Goal: Information Seeking & Learning: Learn about a topic

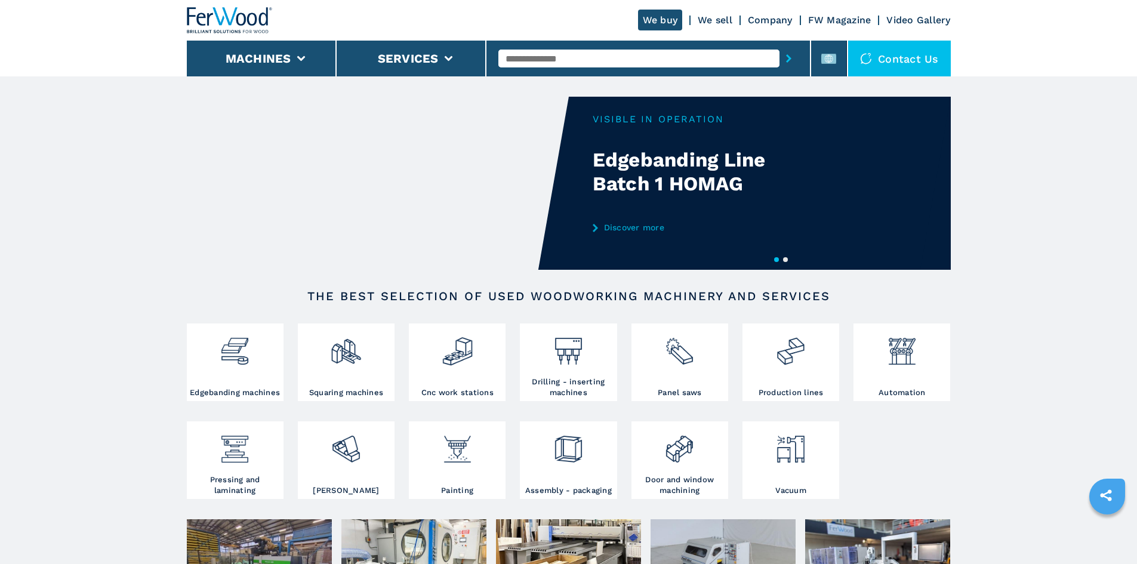
click at [557, 55] on input "text" at bounding box center [639, 59] width 281 height 18
paste input "******"
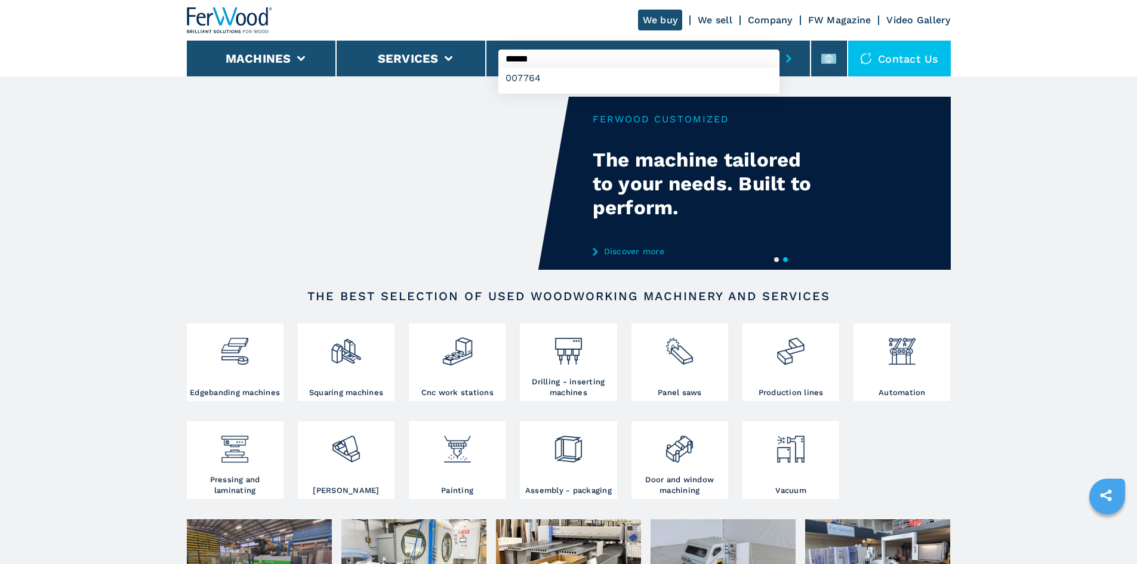
type input "******"
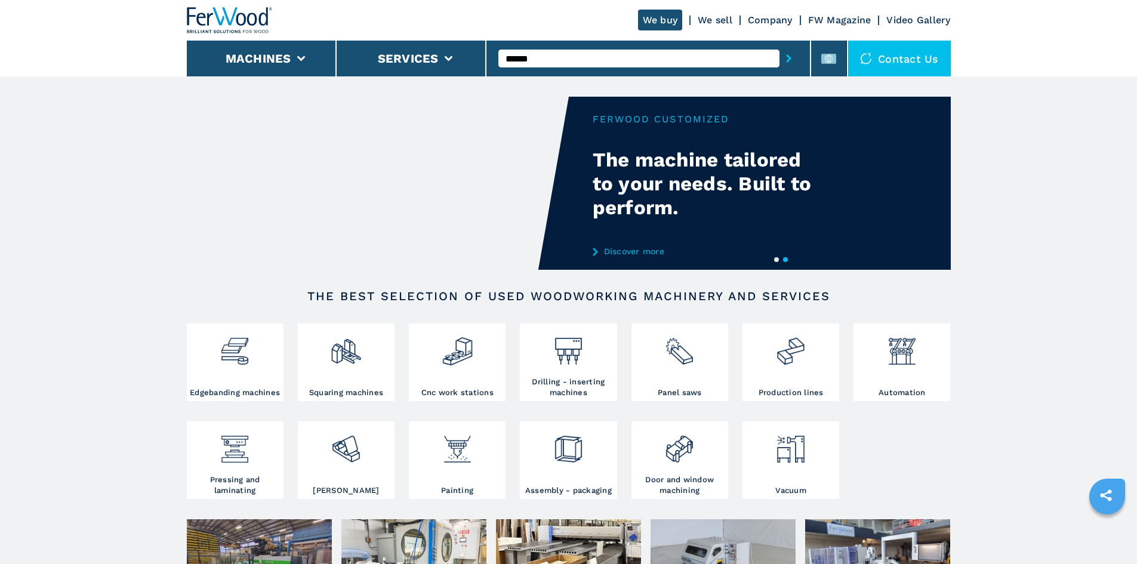
click at [786, 59] on icon "submit-button" at bounding box center [788, 58] width 5 height 8
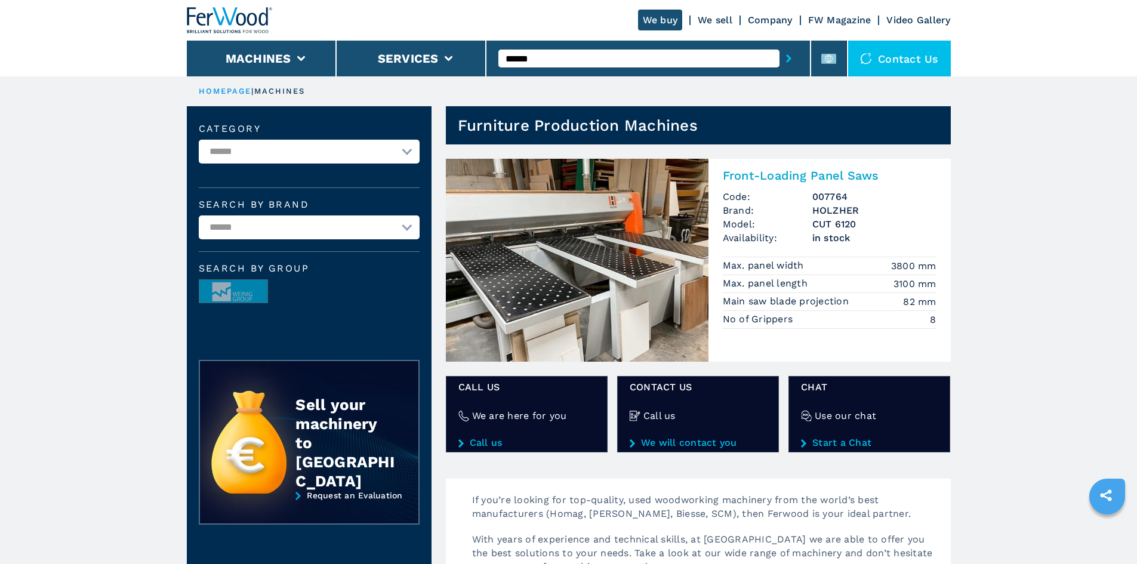
click at [831, 179] on h2 "Front-Loading Panel Saws" at bounding box center [830, 175] width 214 height 14
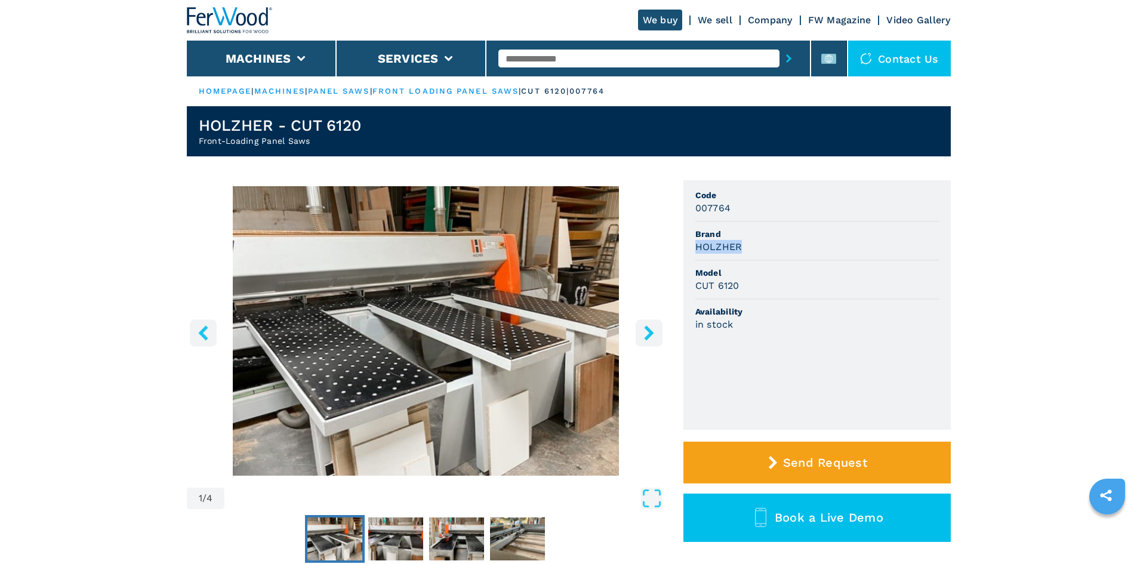
drag, startPoint x: 696, startPoint y: 247, endPoint x: 740, endPoint y: 253, distance: 44.6
click at [740, 253] on h3 "HOLZHER" at bounding box center [719, 247] width 47 height 14
copy h3 "HOLZHER"
click at [842, 260] on li "Brand HOLZHER" at bounding box center [818, 241] width 244 height 39
drag, startPoint x: 697, startPoint y: 247, endPoint x: 743, endPoint y: 250, distance: 46.7
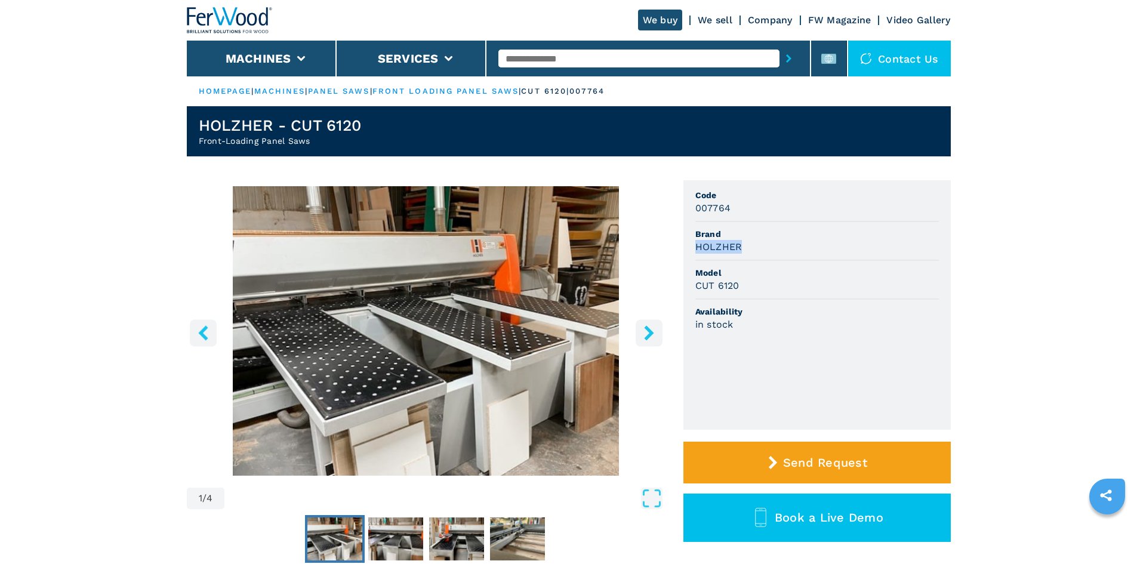
click at [743, 250] on div "HOLZHER" at bounding box center [818, 247] width 244 height 14
copy h3 "HOLZHER"
click at [748, 266] on li "Model CUT 6120" at bounding box center [818, 280] width 244 height 39
drag, startPoint x: 697, startPoint y: 287, endPoint x: 740, endPoint y: 288, distance: 42.4
click at [740, 288] on div "CUT 6120" at bounding box center [818, 286] width 244 height 14
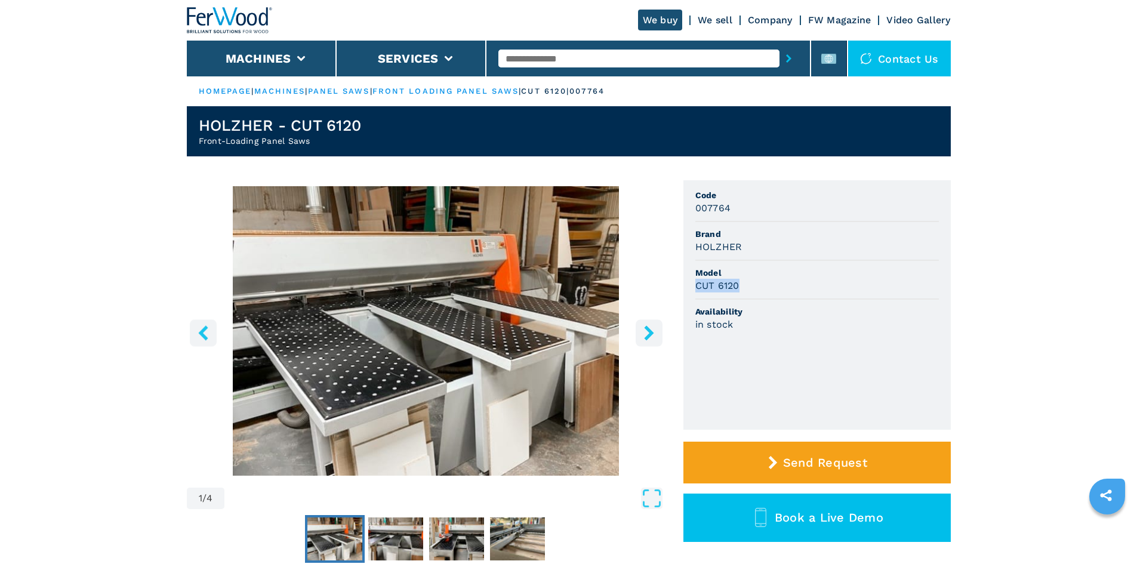
copy h3 "CUT 6120"
drag, startPoint x: 888, startPoint y: 306, endPoint x: 862, endPoint y: 293, distance: 29.1
click at [888, 306] on span "Availability" at bounding box center [818, 312] width 244 height 12
drag, startPoint x: 696, startPoint y: 208, endPoint x: 733, endPoint y: 208, distance: 36.4
click at [733, 208] on div "007764" at bounding box center [818, 208] width 244 height 14
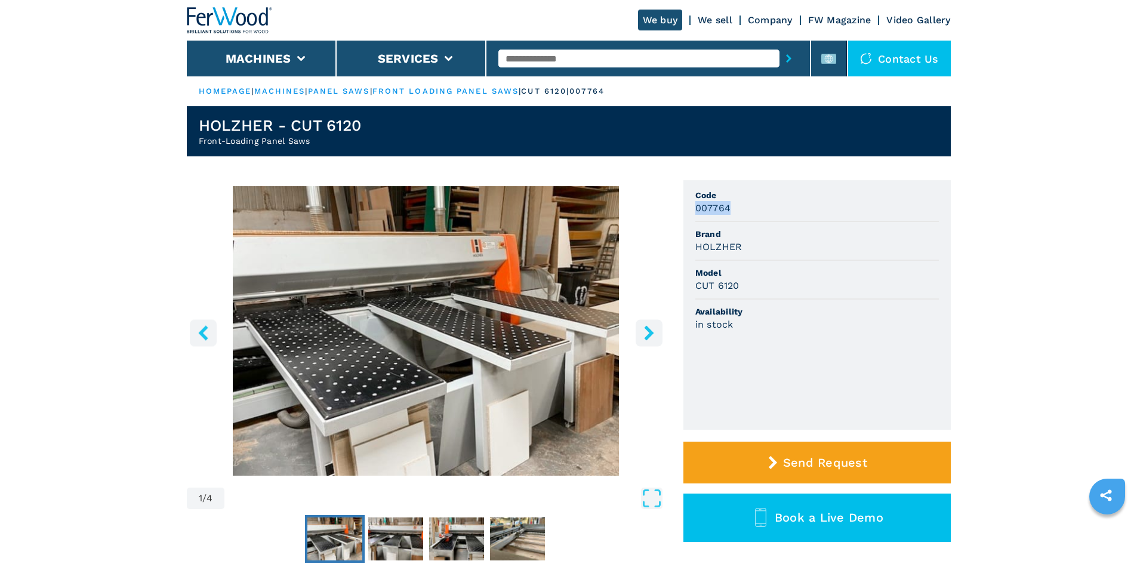
copy h3 "007764"
click at [883, 254] on li "Brand HOLZHER" at bounding box center [818, 241] width 244 height 39
click at [529, 60] on input "text" at bounding box center [639, 59] width 281 height 18
paste input "******"
type input "******"
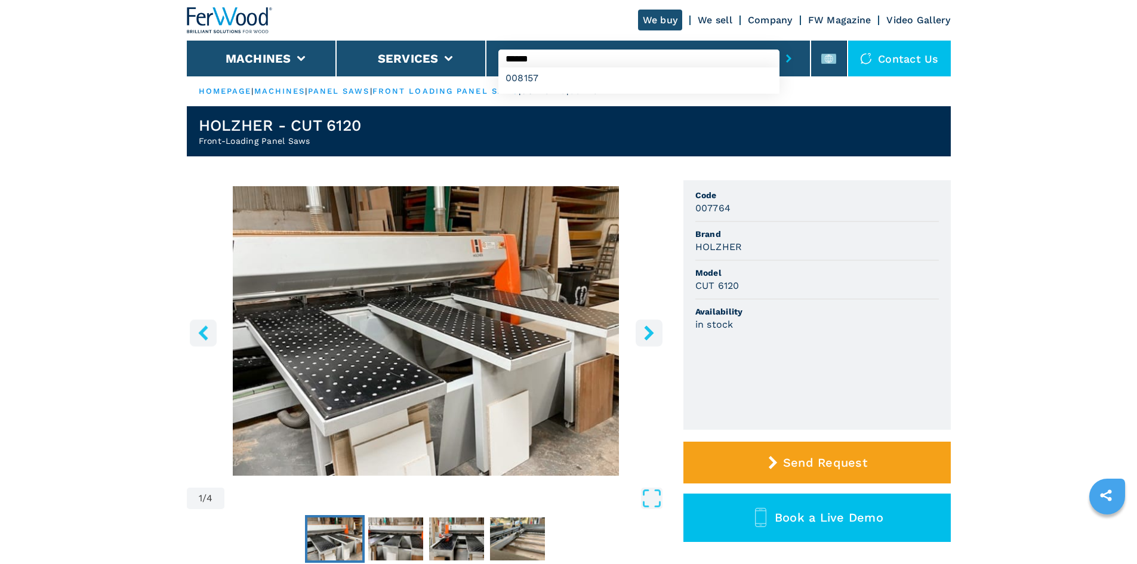
click at [786, 59] on icon "submit-button" at bounding box center [788, 58] width 5 height 8
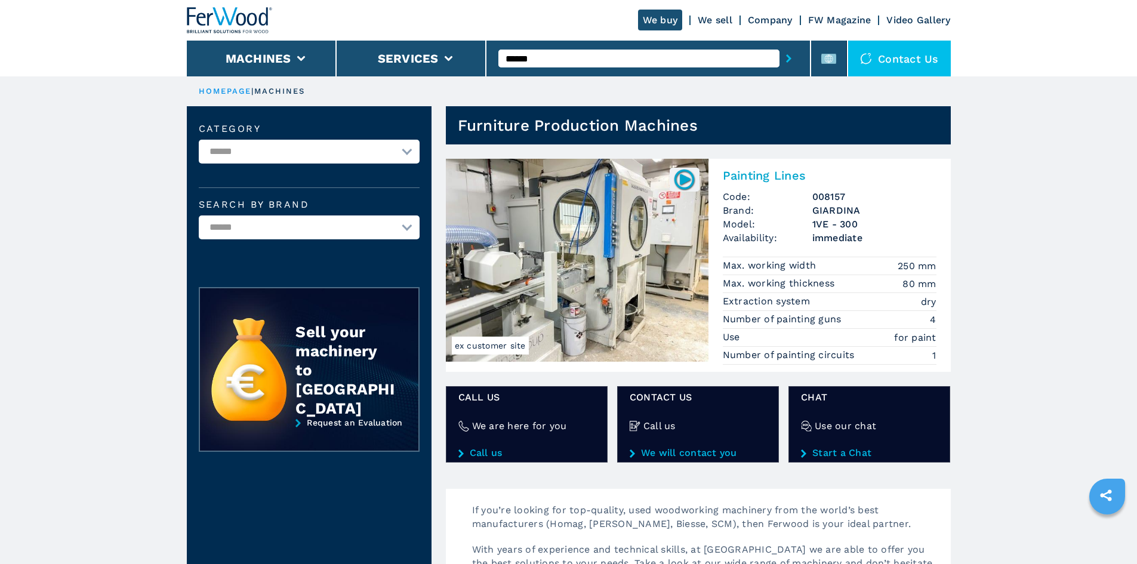
click at [783, 165] on div "Painting Lines Code: 008157 Brand: [PERSON_NAME] Model: 1VE - 300 Availability:…" at bounding box center [830, 265] width 242 height 213
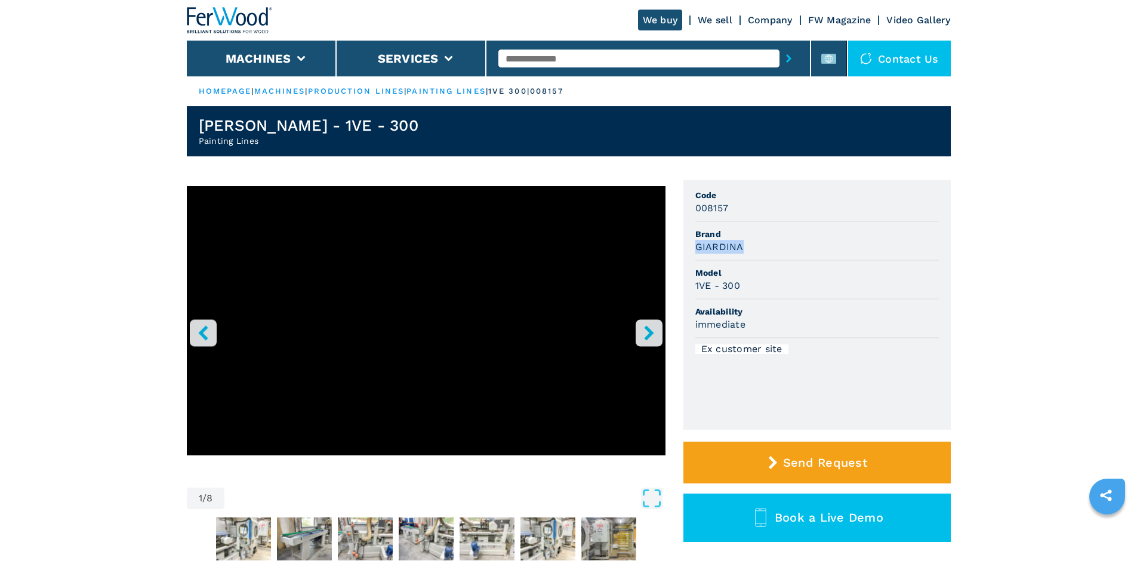
drag, startPoint x: 697, startPoint y: 245, endPoint x: 745, endPoint y: 248, distance: 47.9
click at [745, 248] on div "GIARDINA" at bounding box center [818, 247] width 244 height 14
copy h3 "GIARDINA"
drag, startPoint x: 797, startPoint y: 288, endPoint x: 782, endPoint y: 285, distance: 15.9
click at [793, 289] on div "1VE - 300" at bounding box center [818, 286] width 244 height 14
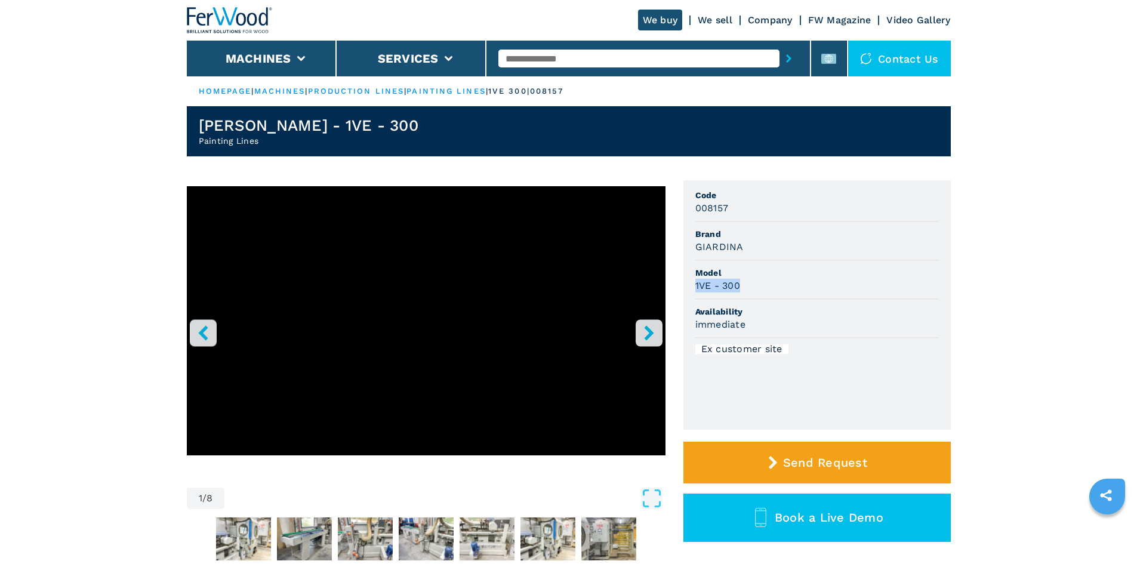
drag, startPoint x: 695, startPoint y: 284, endPoint x: 741, endPoint y: 288, distance: 46.1
click at [740, 288] on h3 "1VE - 300" at bounding box center [718, 286] width 45 height 14
copy h3 "1VE - 300"
click at [850, 330] on div "immediate" at bounding box center [818, 325] width 244 height 14
drag, startPoint x: 697, startPoint y: 208, endPoint x: 749, endPoint y: 213, distance: 52.8
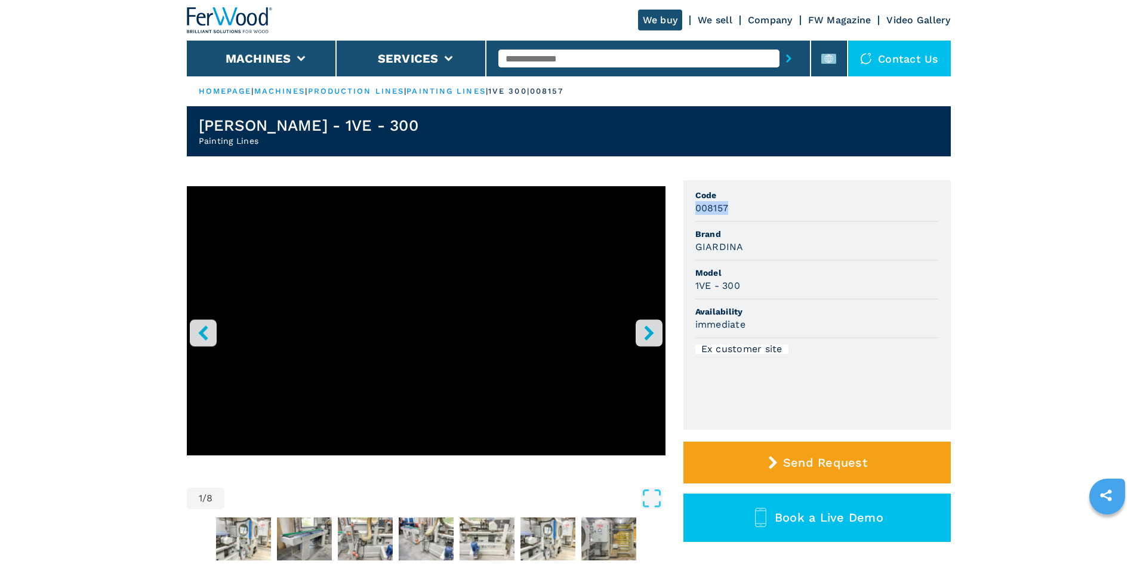
click at [749, 213] on div "008157" at bounding box center [818, 208] width 244 height 14
copy h3 "008157"
click at [743, 205] on div "008157" at bounding box center [818, 208] width 244 height 14
click at [533, 55] on input "text" at bounding box center [639, 59] width 281 height 18
paste input "******"
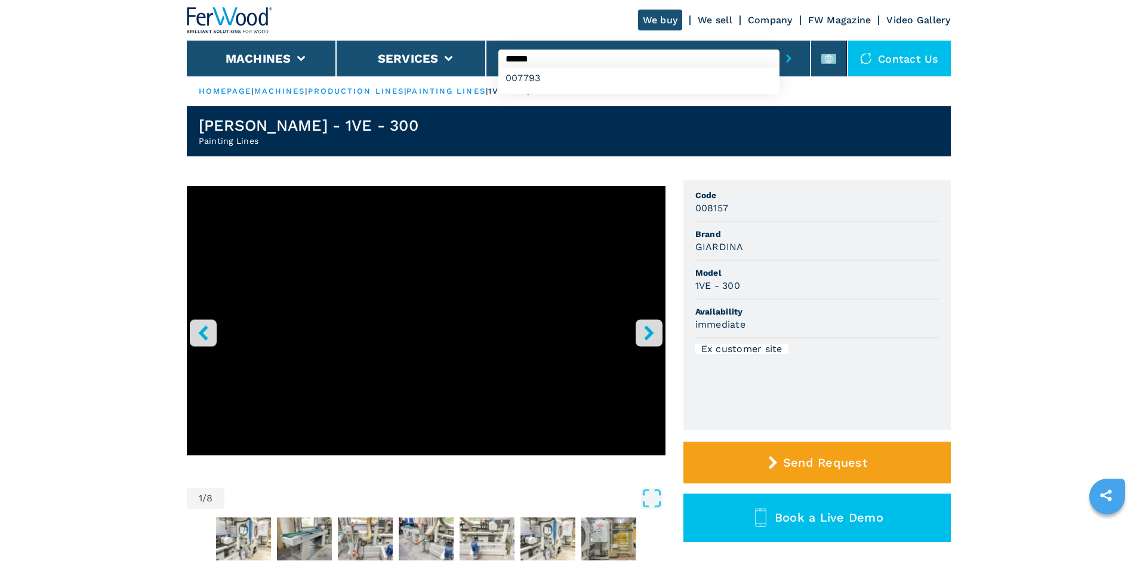
type input "******"
click at [780, 60] on button "submit-button" at bounding box center [789, 58] width 19 height 27
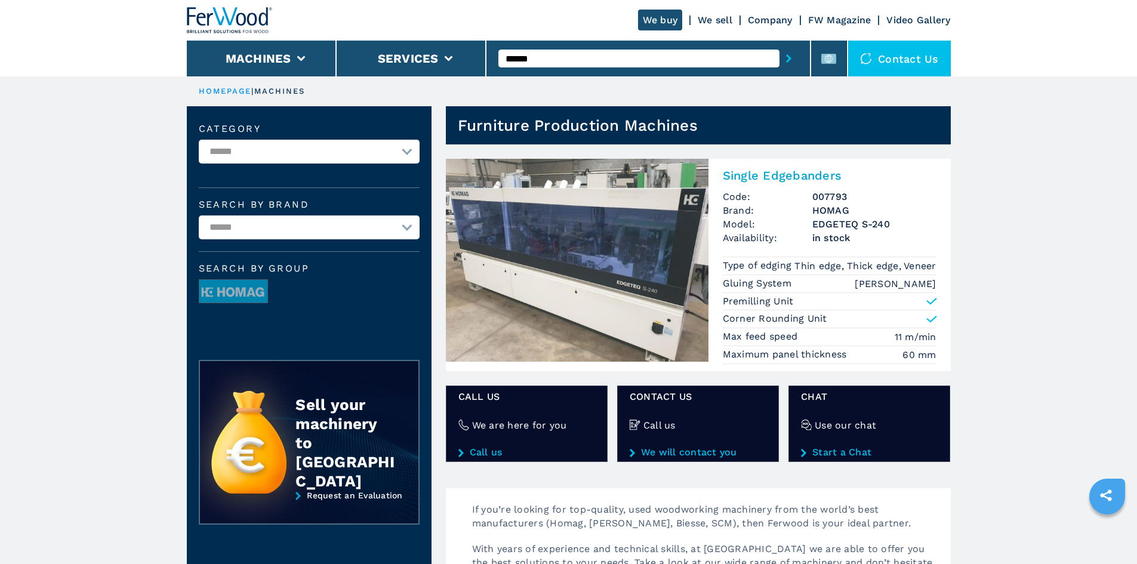
click at [760, 178] on h2 "Single Edgebanders" at bounding box center [830, 175] width 214 height 14
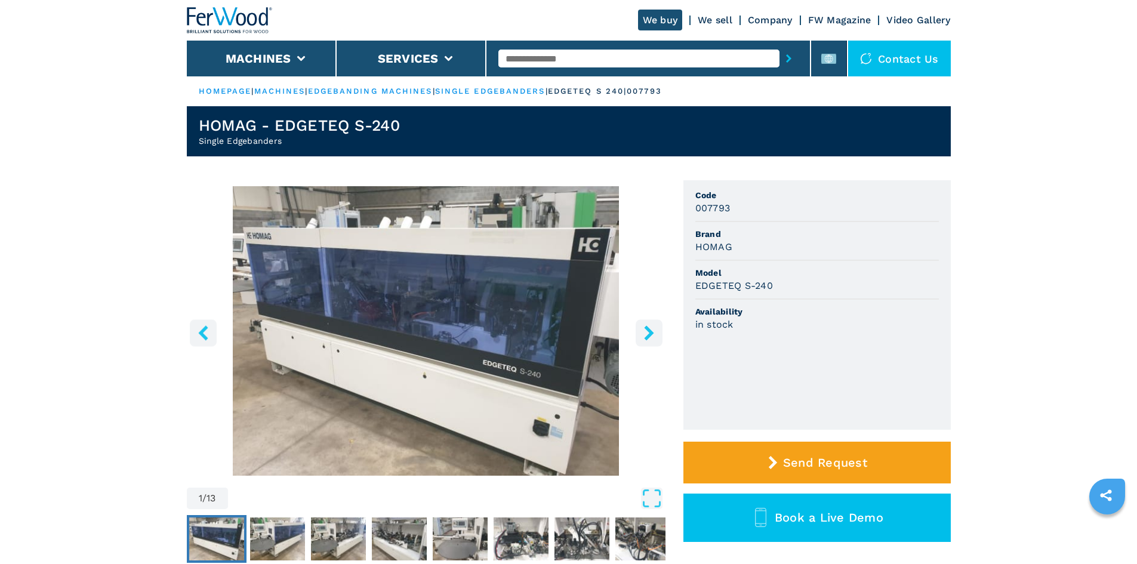
click at [703, 244] on h3 "HOMAG" at bounding box center [714, 247] width 37 height 14
click at [705, 244] on h3 "HOMAG" at bounding box center [714, 247] width 37 height 14
copy h3 "HOMAG"
click at [845, 248] on div "HOMAG" at bounding box center [818, 247] width 244 height 14
drag, startPoint x: 698, startPoint y: 286, endPoint x: 770, endPoint y: 288, distance: 72.3
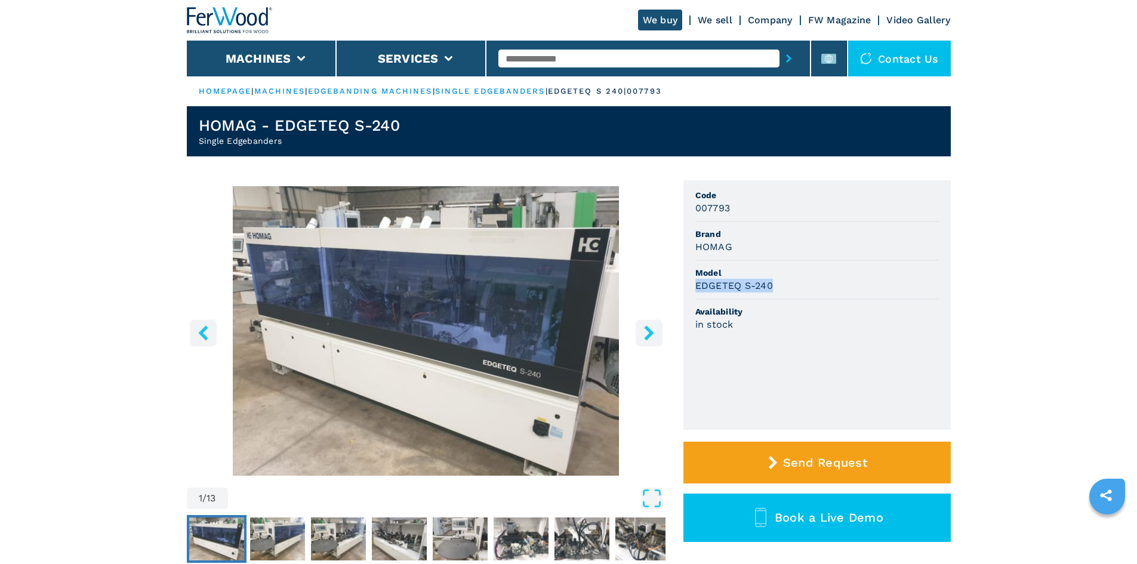
click at [770, 288] on h3 "EDGETEQ S-240" at bounding box center [735, 286] width 78 height 14
copy h3 "EDGETEQ S-240"
click at [812, 361] on ul "Code 007793 Brand HOMAG Model EDGETEQ S-240 Availability in stock" at bounding box center [817, 305] width 267 height 250
drag, startPoint x: 696, startPoint y: 208, endPoint x: 729, endPoint y: 209, distance: 33.5
click at [729, 209] on h3 "007793" at bounding box center [713, 208] width 35 height 14
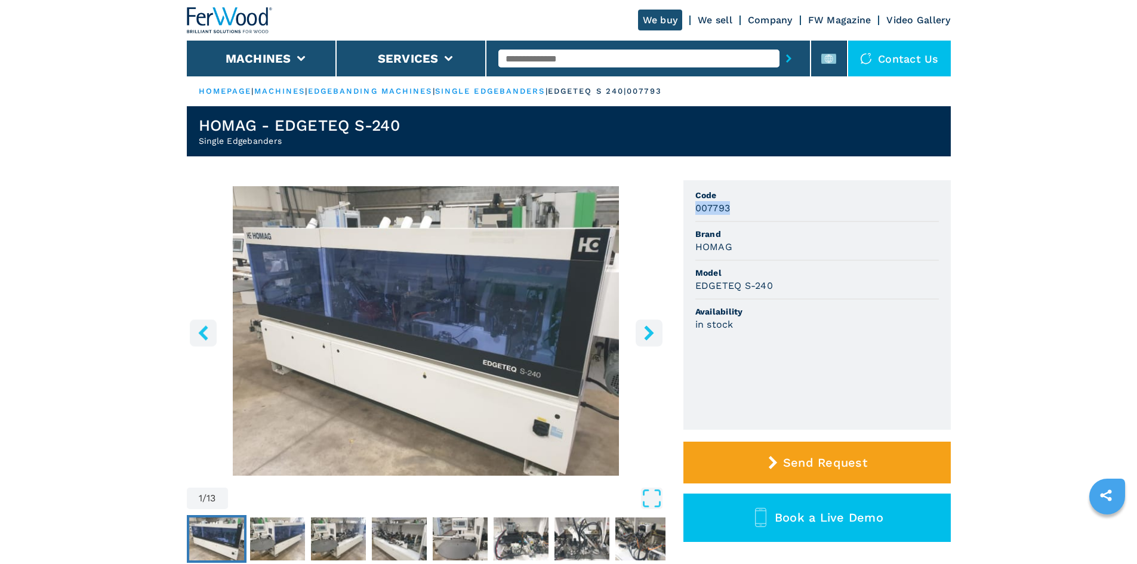
copy h3 "007793"
click at [784, 249] on div "HOMAG" at bounding box center [818, 247] width 244 height 14
click at [638, 64] on input "text" at bounding box center [639, 59] width 281 height 18
paste input "******"
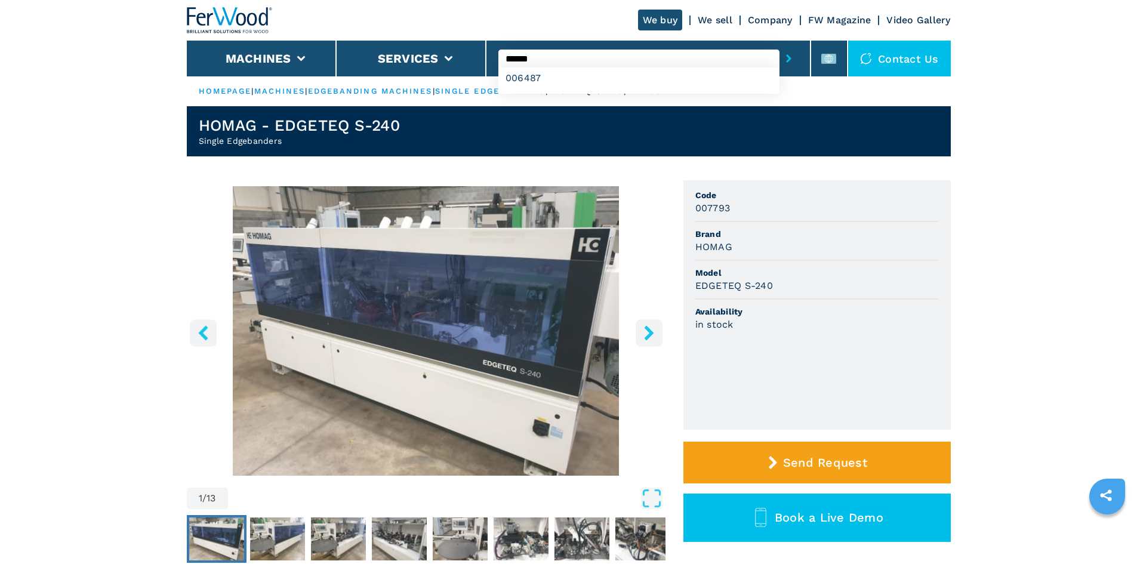
type input "******"
click at [786, 55] on icon "submit-button" at bounding box center [788, 58] width 5 height 8
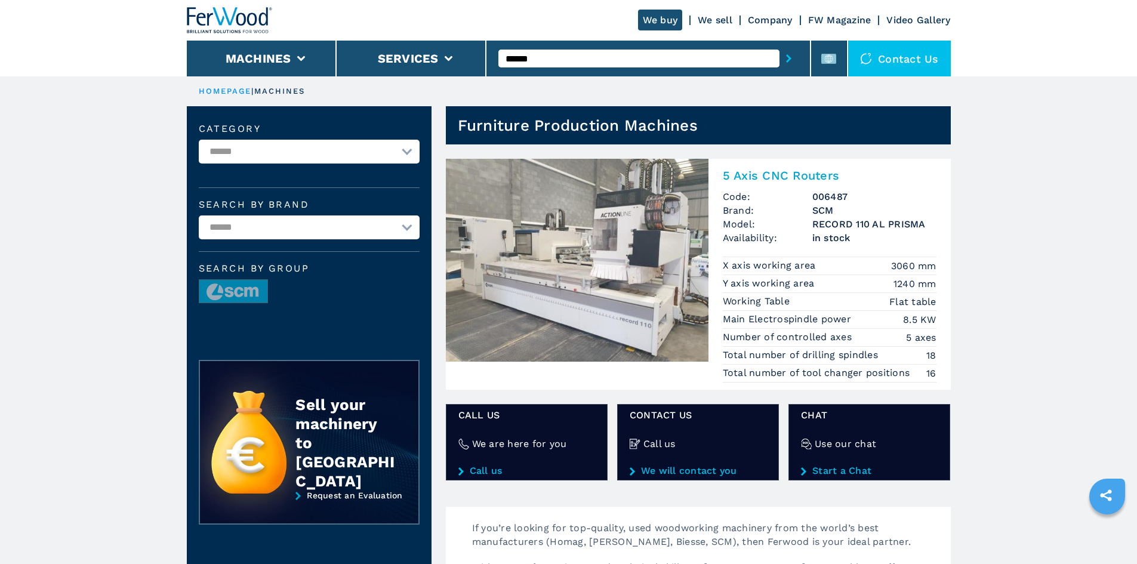
click at [795, 171] on h2 "5 Axis CNC Routers" at bounding box center [830, 175] width 214 height 14
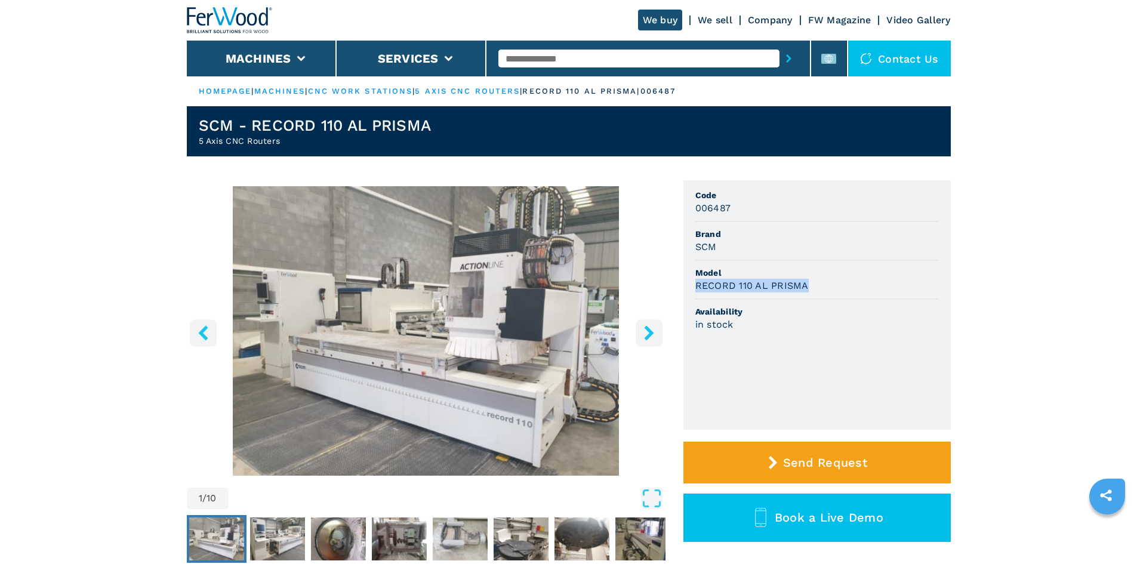
drag, startPoint x: 697, startPoint y: 284, endPoint x: 815, endPoint y: 291, distance: 118.4
click at [815, 291] on div "RECORD 110 AL PRISMA" at bounding box center [818, 286] width 244 height 14
click at [908, 280] on div "RECORD 110 AL PRISMA" at bounding box center [818, 286] width 244 height 14
drag, startPoint x: 695, startPoint y: 207, endPoint x: 733, endPoint y: 208, distance: 38.3
click at [733, 208] on div "006487" at bounding box center [818, 208] width 244 height 14
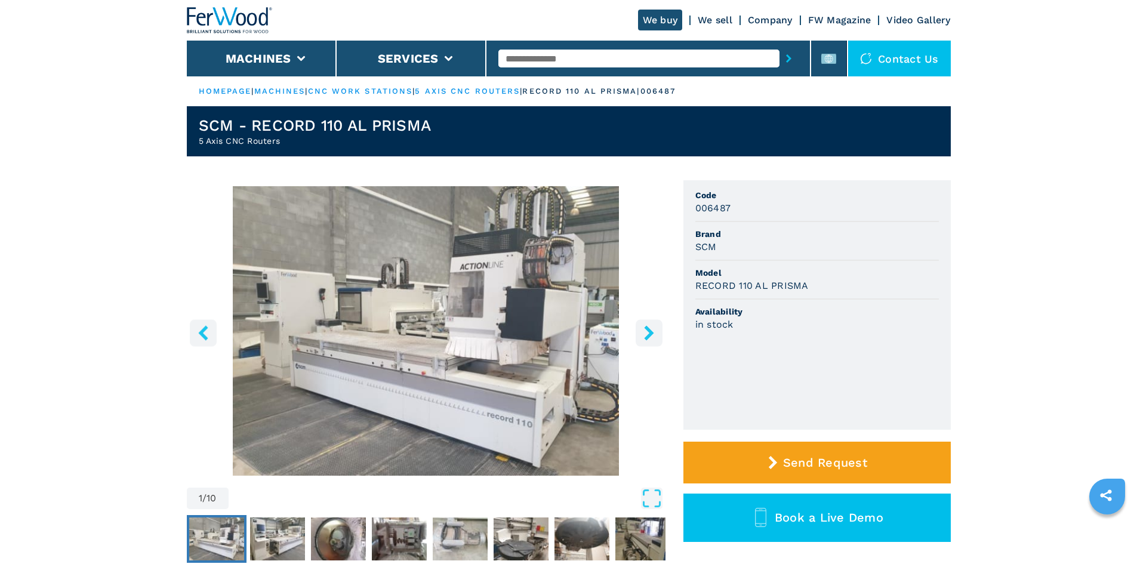
click at [556, 56] on input "text" at bounding box center [639, 59] width 281 height 18
paste input "******"
type input "******"
click at [786, 57] on button "submit-button" at bounding box center [789, 58] width 19 height 27
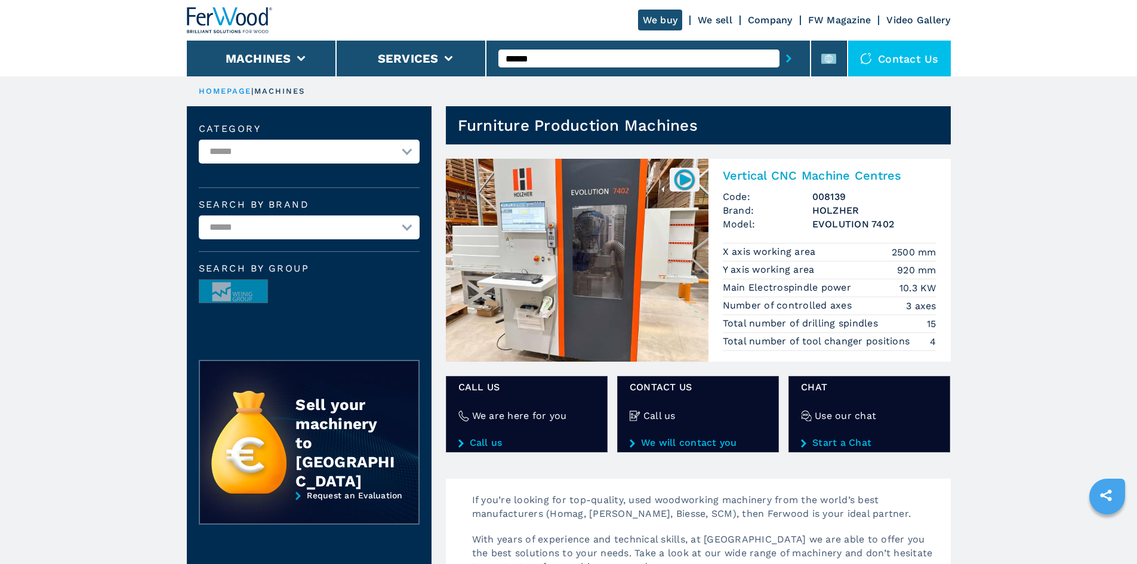
click at [792, 176] on h2 "Vertical CNC Machine Centres" at bounding box center [830, 175] width 214 height 14
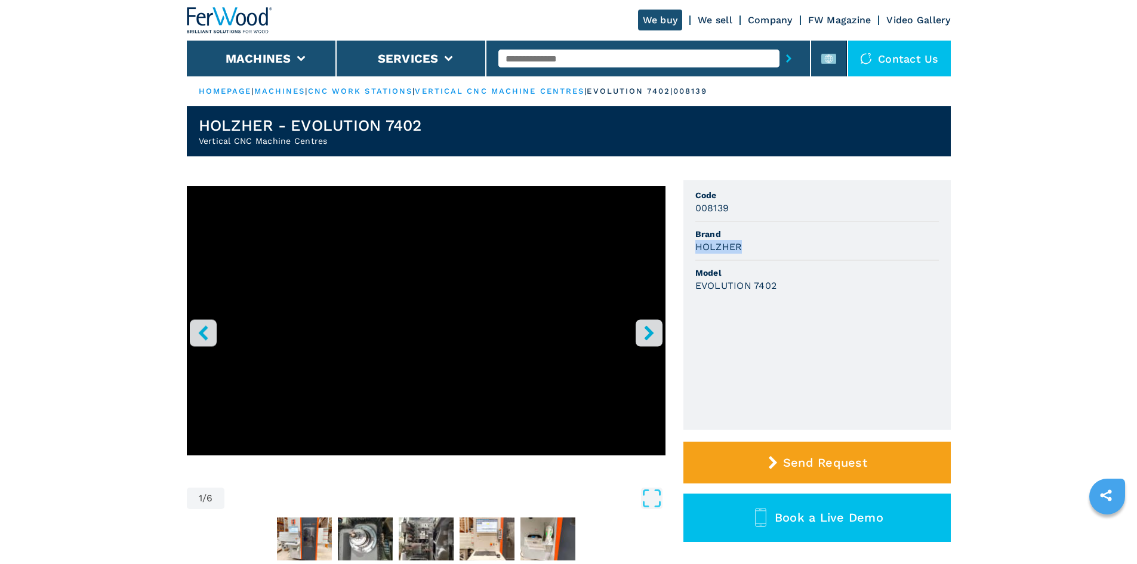
drag, startPoint x: 698, startPoint y: 250, endPoint x: 739, endPoint y: 249, distance: 41.2
click at [739, 249] on h3 "HOLZHER" at bounding box center [719, 247] width 47 height 14
drag, startPoint x: 696, startPoint y: 287, endPoint x: 777, endPoint y: 289, distance: 81.2
click at [777, 289] on div "EVOLUTION 7402" at bounding box center [818, 286] width 244 height 14
click at [759, 315] on ul "Code 008139 Brand HOLZHER Model EVOLUTION 7402" at bounding box center [817, 305] width 267 height 250
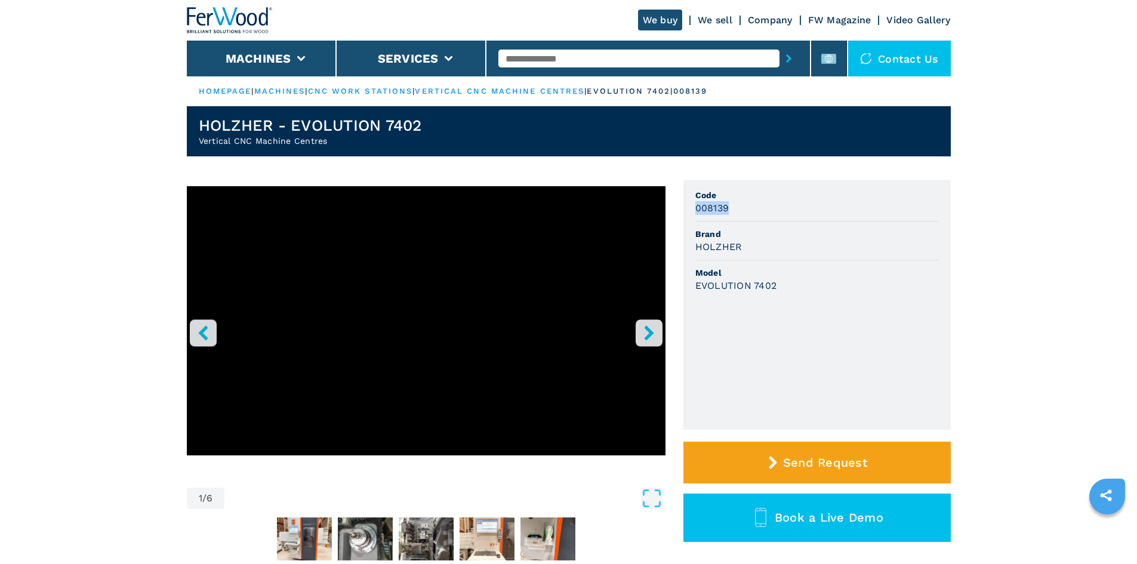
drag, startPoint x: 698, startPoint y: 208, endPoint x: 728, endPoint y: 208, distance: 29.9
click at [728, 208] on h3 "008139" at bounding box center [713, 208] width 34 height 14
click at [543, 62] on input "text" at bounding box center [639, 59] width 281 height 18
paste input "******"
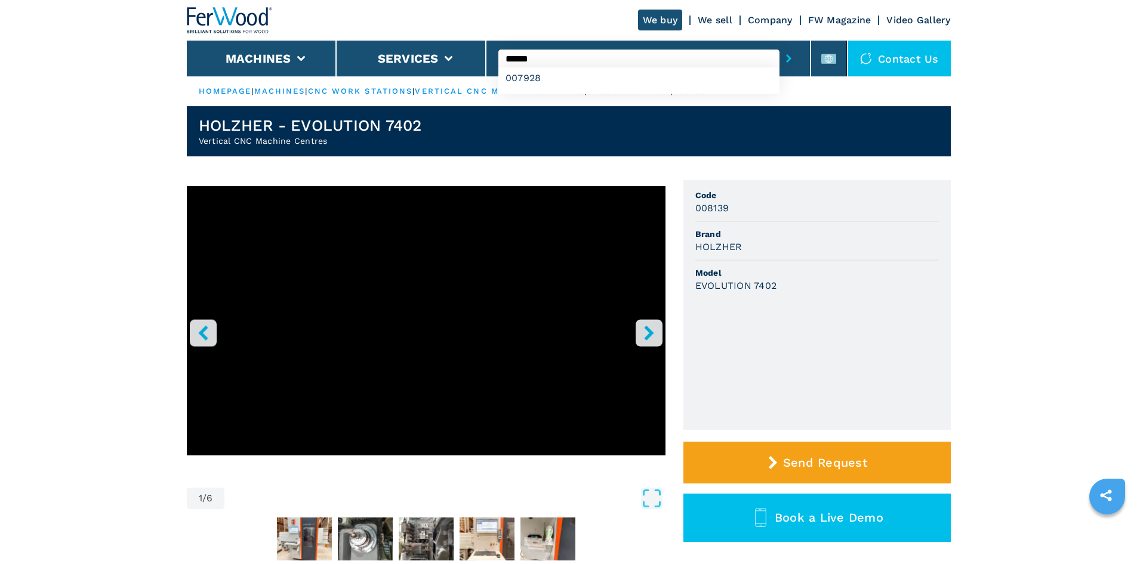
type input "******"
click at [786, 61] on icon "submit-button" at bounding box center [788, 58] width 5 height 8
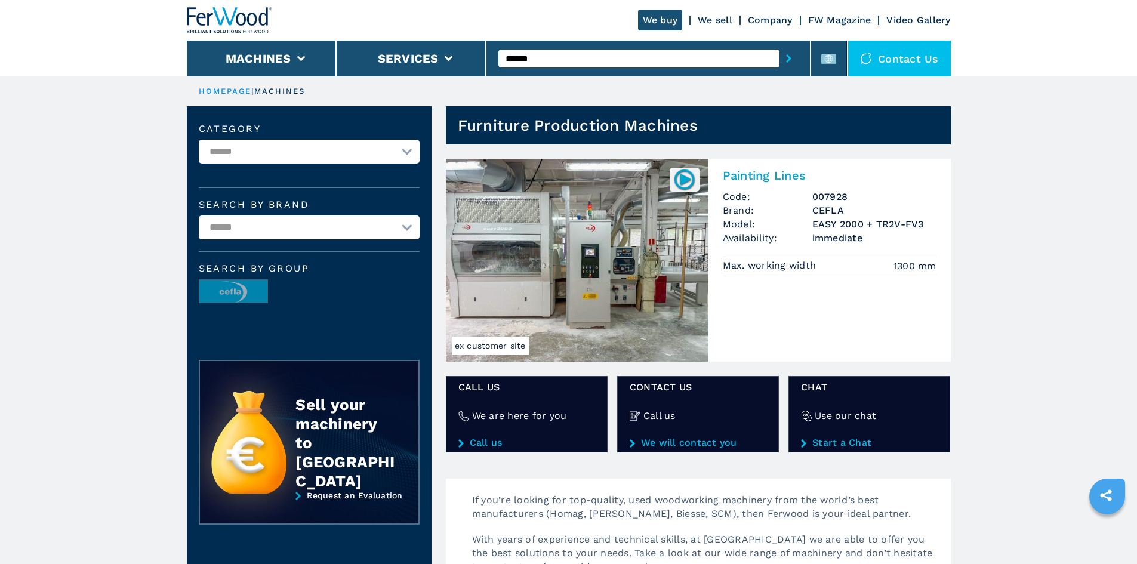
click at [758, 180] on h2 "Painting Lines" at bounding box center [830, 175] width 214 height 14
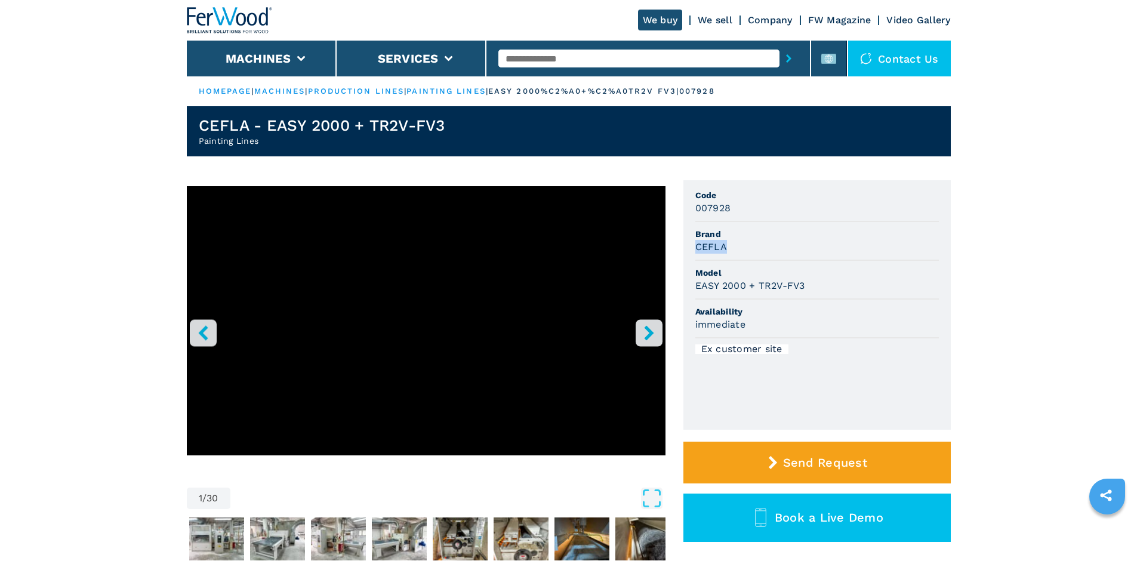
drag, startPoint x: 696, startPoint y: 247, endPoint x: 746, endPoint y: 249, distance: 49.6
click at [746, 249] on div "CEFLA" at bounding box center [818, 247] width 244 height 14
click at [841, 267] on span "Model" at bounding box center [818, 273] width 244 height 12
drag, startPoint x: 696, startPoint y: 285, endPoint x: 829, endPoint y: 293, distance: 132.8
click at [829, 293] on li "Model EASY 2000 + TR2V-FV3" at bounding box center [818, 280] width 244 height 39
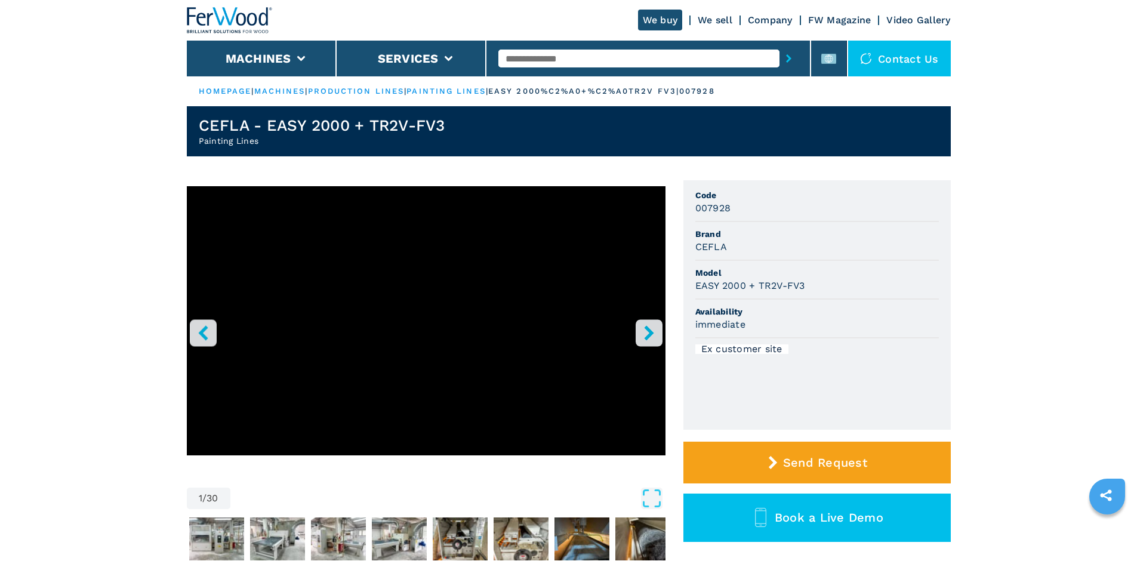
drag, startPoint x: 874, startPoint y: 355, endPoint x: 796, endPoint y: 311, distance: 89.5
click at [874, 355] on li "Ex customer site" at bounding box center [818, 349] width 244 height 21
drag, startPoint x: 697, startPoint y: 210, endPoint x: 731, endPoint y: 213, distance: 33.6
click at [731, 213] on div "007928" at bounding box center [818, 208] width 244 height 14
click at [536, 60] on input "text" at bounding box center [639, 59] width 281 height 18
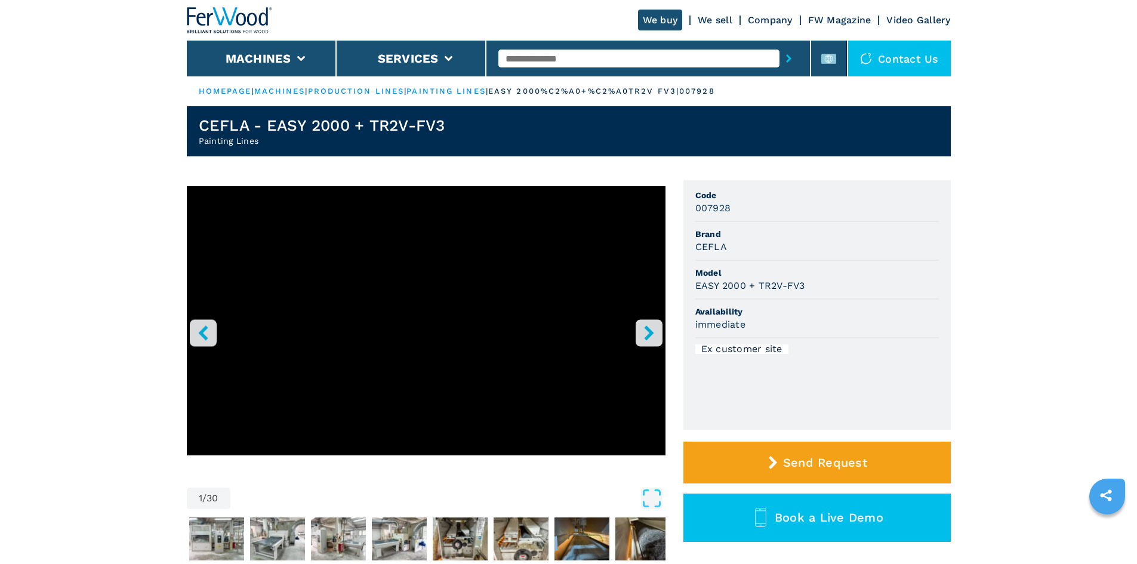
paste input "******"
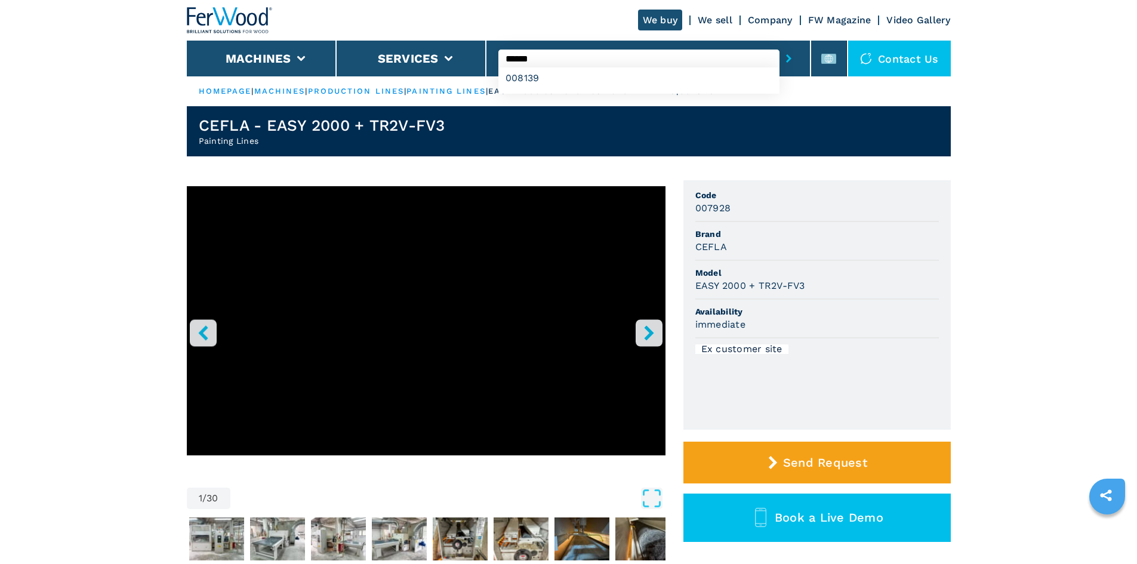
type input "******"
click at [786, 60] on icon "submit-button" at bounding box center [788, 58] width 5 height 8
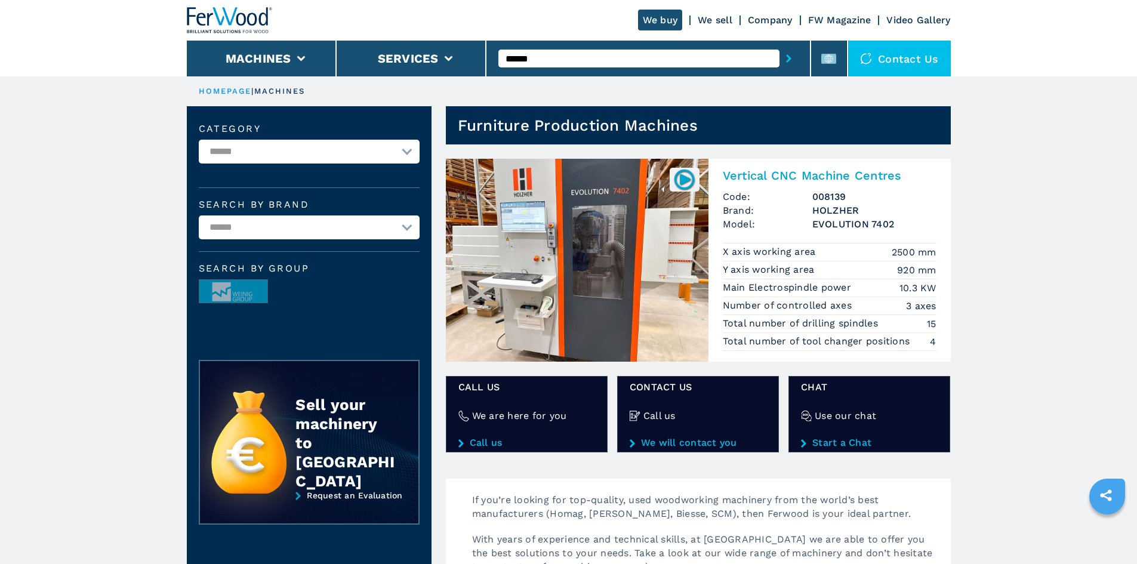
click at [773, 173] on h2 "Vertical CNC Machine Centres" at bounding box center [830, 175] width 214 height 14
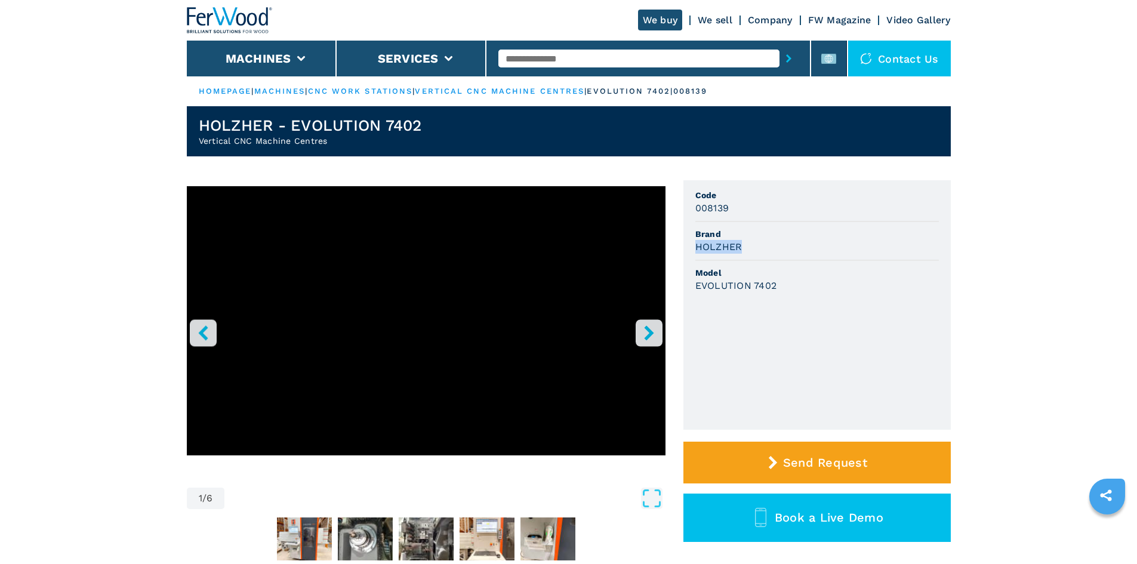
drag, startPoint x: 697, startPoint y: 247, endPoint x: 740, endPoint y: 248, distance: 43.6
click at [740, 248] on h3 "HOLZHER" at bounding box center [719, 247] width 47 height 14
click at [774, 286] on h3 "EVOLUTION 7402" at bounding box center [737, 286] width 82 height 14
drag, startPoint x: 695, startPoint y: 288, endPoint x: 786, endPoint y: 300, distance: 91.5
click at [786, 300] on ul "Code 008139 Brand HOLZHER Model EVOLUTION 7402" at bounding box center [817, 305] width 267 height 250
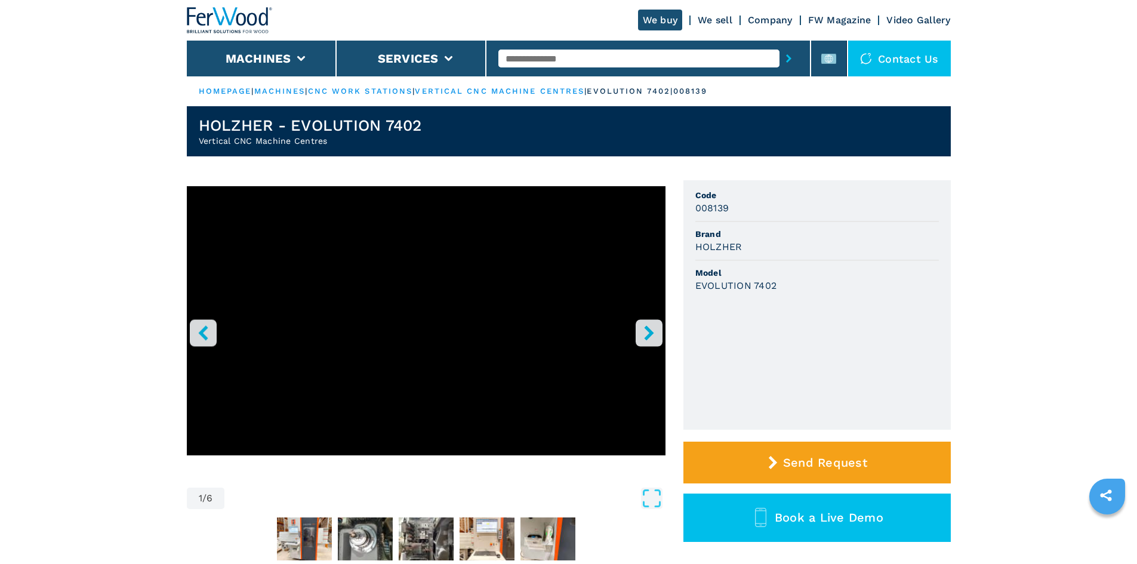
click at [807, 276] on span "Model" at bounding box center [818, 273] width 244 height 12
drag, startPoint x: 697, startPoint y: 210, endPoint x: 742, endPoint y: 209, distance: 44.2
click at [742, 209] on div "008139" at bounding box center [818, 208] width 244 height 14
